Goal: Transaction & Acquisition: Purchase product/service

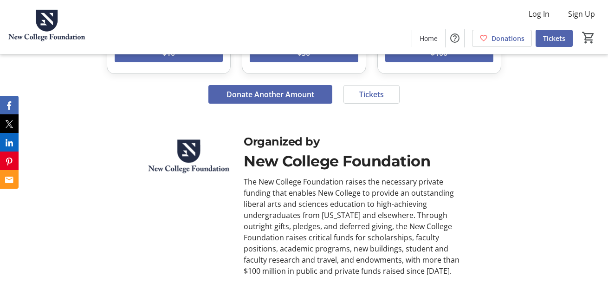
scroll to position [686, 0]
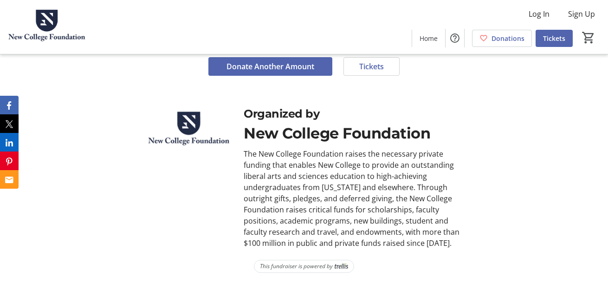
click at [558, 192] on div "Organized by New College Foundation The New College Foundation raises the neces…" at bounding box center [304, 176] width 608 height 165
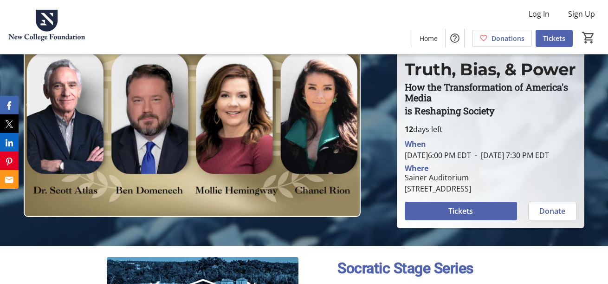
scroll to position [39, 0]
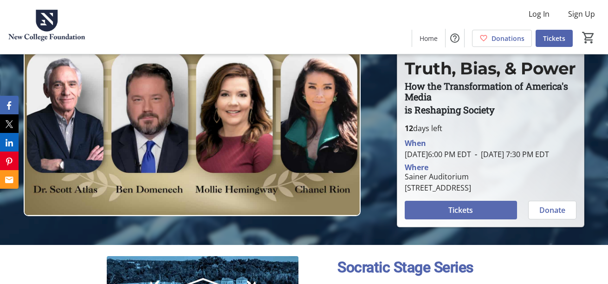
click at [495, 221] on span at bounding box center [461, 210] width 113 height 22
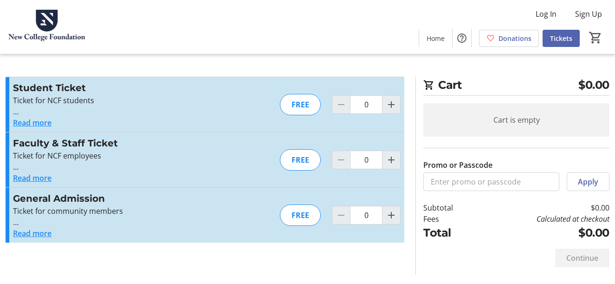
click at [32, 127] on button "Read more" at bounding box center [32, 122] width 39 height 11
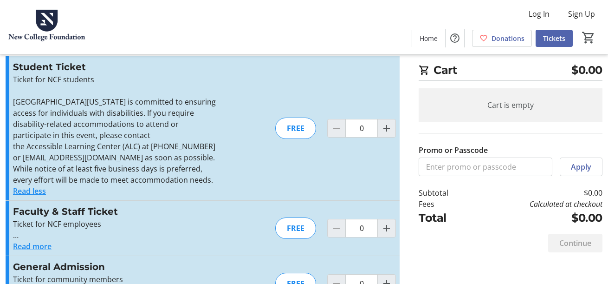
scroll to position [22, 0]
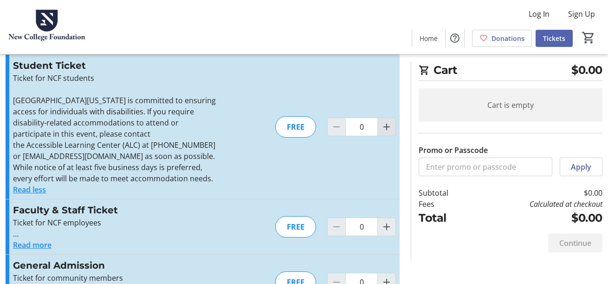
click at [383, 128] on span "Increment by one" at bounding box center [387, 127] width 18 height 18
click at [384, 126] on mat-icon "Increment by one" at bounding box center [386, 126] width 11 height 11
type input "2"
click at [391, 123] on div at bounding box center [386, 126] width 19 height 19
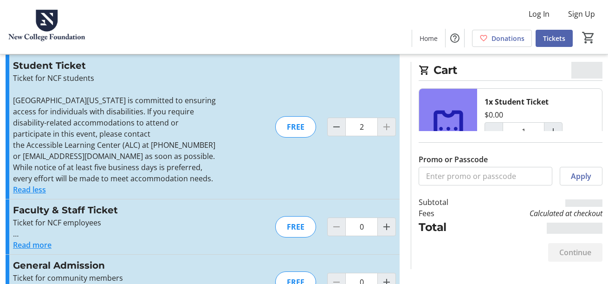
click at [390, 124] on div at bounding box center [386, 126] width 19 height 19
click at [388, 123] on div at bounding box center [386, 126] width 19 height 19
type input "2"
click at [386, 123] on div at bounding box center [386, 126] width 19 height 19
click at [388, 126] on div at bounding box center [386, 126] width 19 height 19
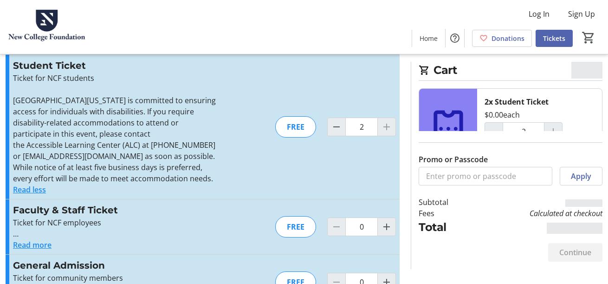
click at [390, 124] on div at bounding box center [386, 126] width 19 height 19
click at [391, 123] on div at bounding box center [386, 126] width 19 height 19
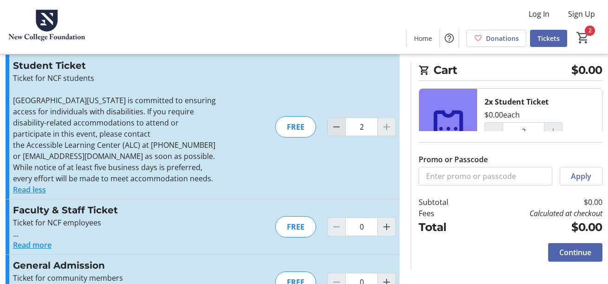
click at [342, 125] on mat-icon "Decrement by one" at bounding box center [336, 126] width 11 height 11
type input "1"
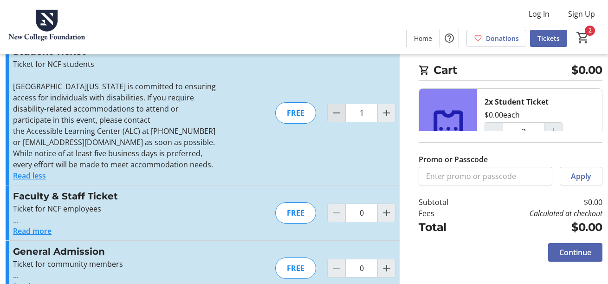
type input "1"
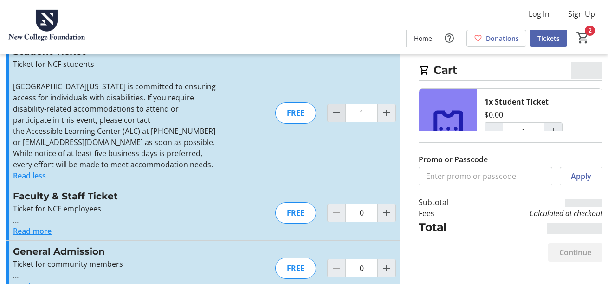
scroll to position [48, 0]
